Goal: Information Seeking & Learning: Learn about a topic

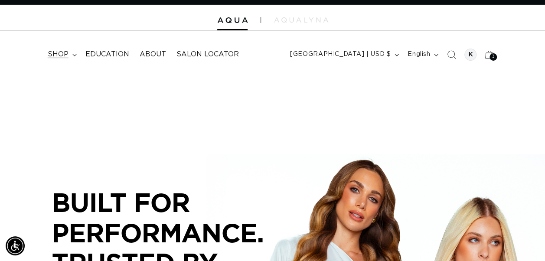
scroll to position [0, 483]
click at [75, 55] on icon at bounding box center [74, 55] width 4 height 3
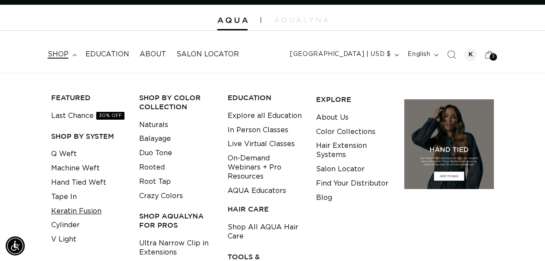
scroll to position [0, 0]
click at [81, 212] on link "Keratin Fusion" at bounding box center [76, 211] width 50 height 14
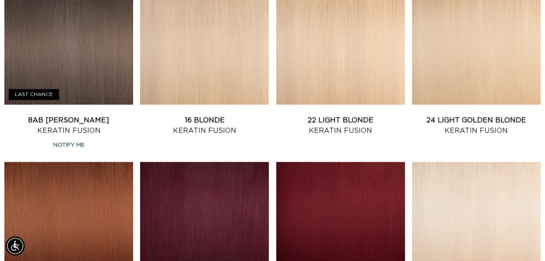
scroll to position [690, 0]
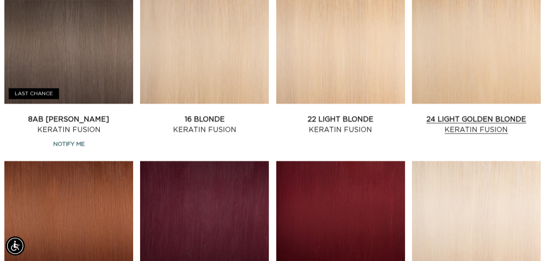
click at [467, 114] on link "24 Light Golden Blonde Keratin Fusion" at bounding box center [476, 124] width 129 height 21
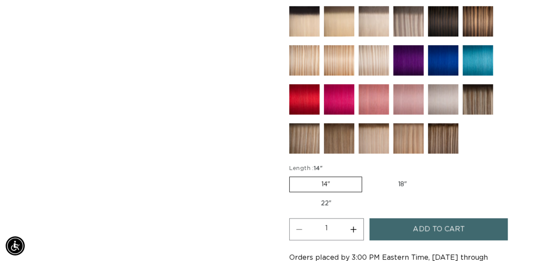
scroll to position [0, 483]
click at [324, 197] on label "22" Variant sold out or unavailable" at bounding box center [326, 203] width 74 height 15
click at [442, 175] on input "22" Variant sold out or unavailable" at bounding box center [442, 175] width 0 height 0
radio input "true"
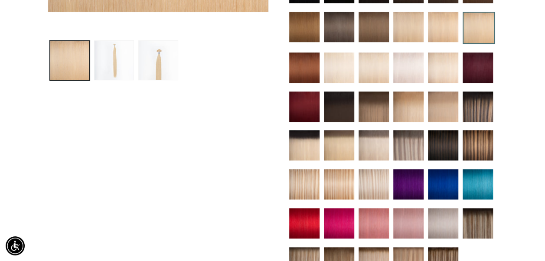
scroll to position [0, 483]
click at [480, 110] on img at bounding box center [477, 106] width 30 height 30
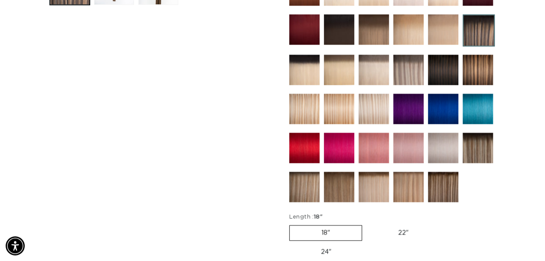
scroll to position [401, 0]
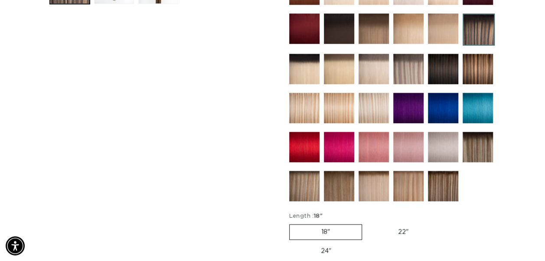
click at [441, 183] on img at bounding box center [443, 186] width 30 height 30
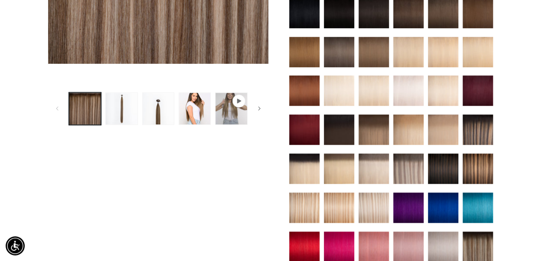
scroll to position [0, 483]
click at [239, 101] on icon "Gallery Viewer" at bounding box center [239, 101] width 4 height 5
click at [239, 100] on icon "Gallery Viewer" at bounding box center [239, 101] width 4 height 5
click at [234, 116] on button "Play video 1 in gallery view" at bounding box center [231, 108] width 32 height 32
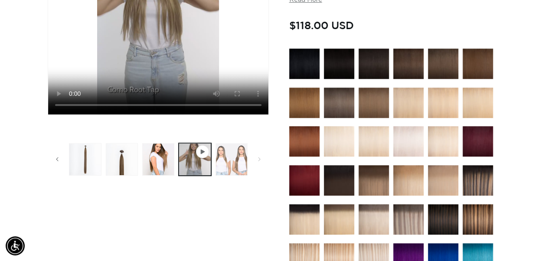
scroll to position [0, 0]
click at [236, 155] on button "Load image 5 in gallery view" at bounding box center [231, 159] width 32 height 32
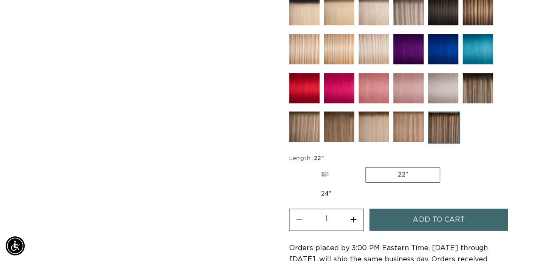
click at [408, 171] on label "22" Variant sold out or unavailable" at bounding box center [402, 175] width 75 height 16
click at [366, 165] on input "22" Variant sold out or unavailable" at bounding box center [365, 165] width 0 height 0
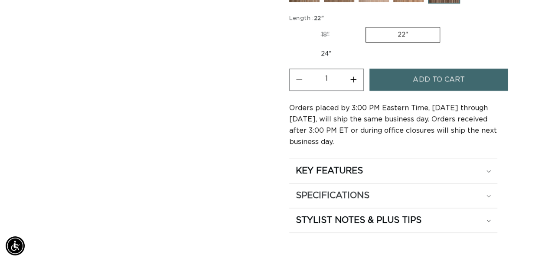
click at [487, 190] on div "SPECIFICATIONS" at bounding box center [392, 195] width 195 height 11
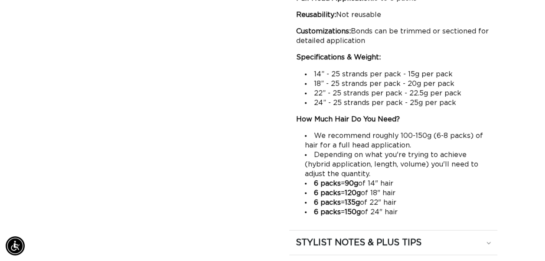
scroll to position [0, 483]
click at [407, 238] on h2 "STYLIST NOTES & PLUS TIPS" at bounding box center [358, 242] width 126 height 11
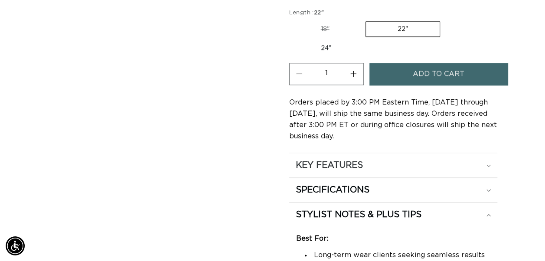
click at [490, 159] on summary "KEY FEATURES" at bounding box center [393, 165] width 208 height 24
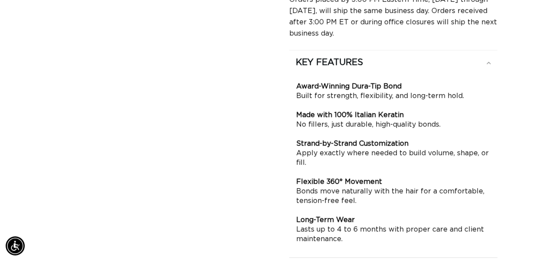
scroll to position [683, 0]
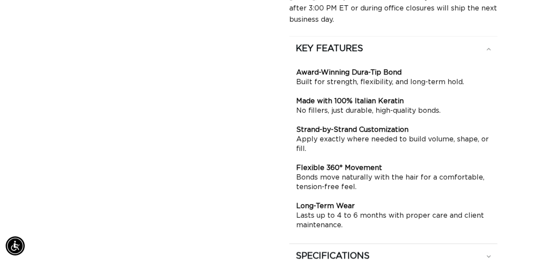
drag, startPoint x: 345, startPoint y: 221, endPoint x: 288, endPoint y: 124, distance: 112.6
click at [289, 124] on div "Award-Winning Dura-Tip Bond Built for strength, flexibility, and long-term hold…" at bounding box center [393, 149] width 208 height 176
drag, startPoint x: 344, startPoint y: 219, endPoint x: 296, endPoint y: 117, distance: 112.4
click at [296, 117] on p "Award-Winning Dura-Tip Bond Built for strength, flexibility, and long-term hold…" at bounding box center [393, 149] width 194 height 162
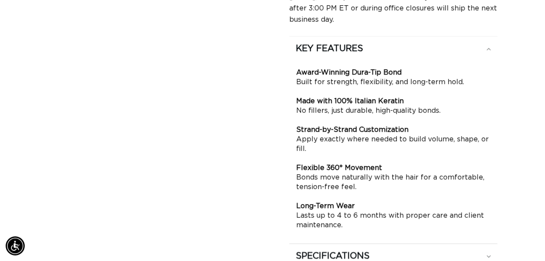
scroll to position [0, 966]
drag, startPoint x: 296, startPoint y: 68, endPoint x: 453, endPoint y: 249, distance: 239.5
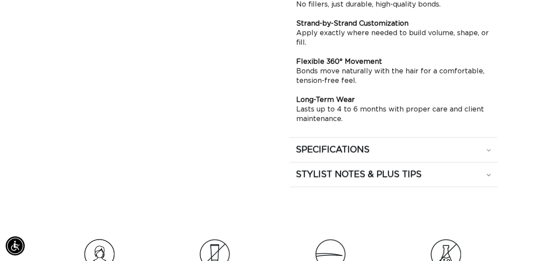
scroll to position [788, 0]
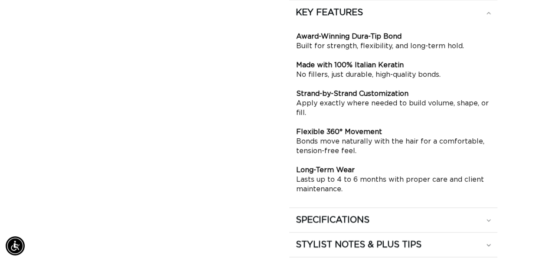
copy section "Award-Winning Dura-Tip Bond Built for strength, flexibility, and long-term hold…"
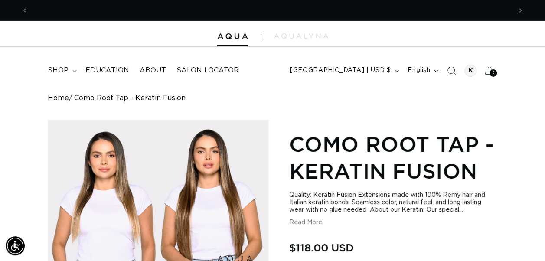
scroll to position [0, 966]
